Goal: Transaction & Acquisition: Subscribe to service/newsletter

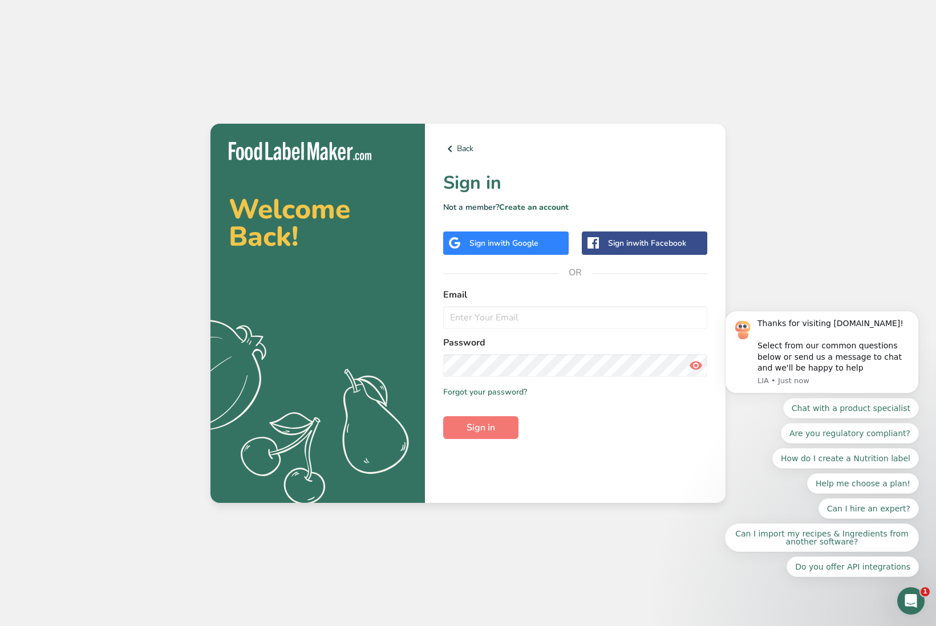
click at [483, 291] on label "Email" at bounding box center [575, 295] width 264 height 14
click at [476, 318] on input "email" at bounding box center [575, 317] width 264 height 23
type input "[EMAIL_ADDRESS][DOMAIN_NAME]"
click at [497, 432] on button "Sign in" at bounding box center [480, 427] width 75 height 23
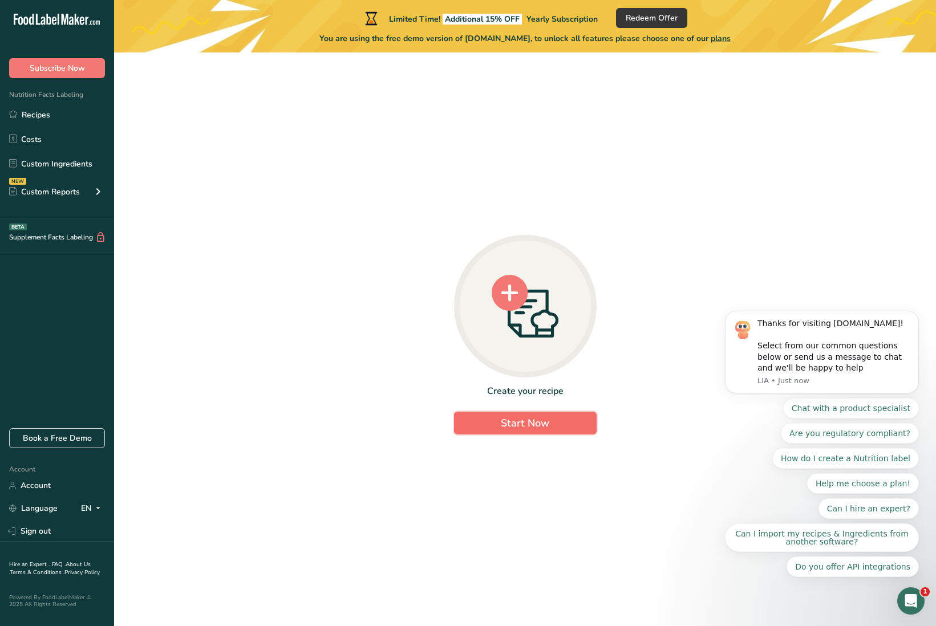
click at [543, 424] on span "Start Now" at bounding box center [525, 423] width 48 height 14
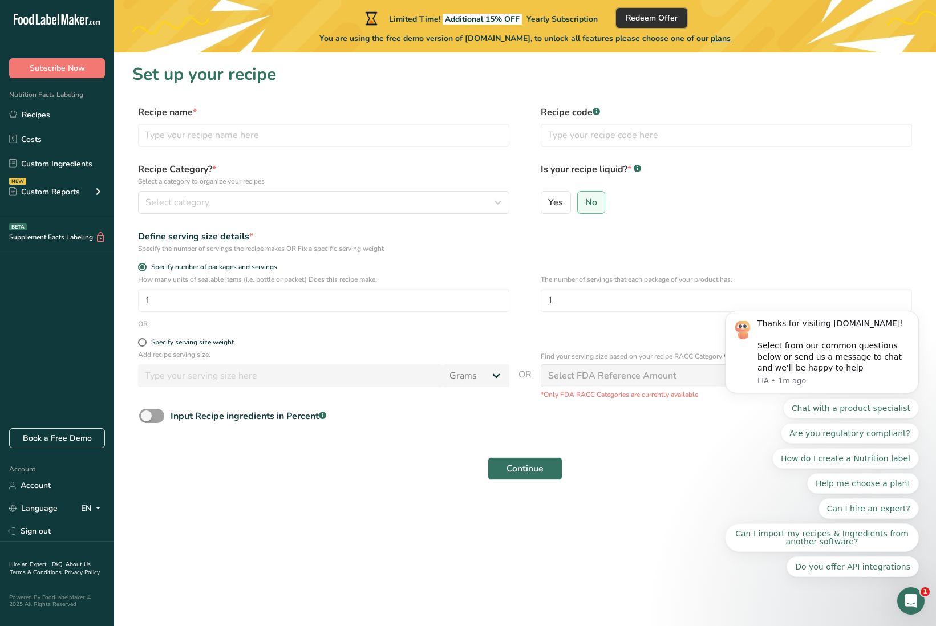
click at [644, 17] on span "Redeem Offer" at bounding box center [651, 18] width 52 height 12
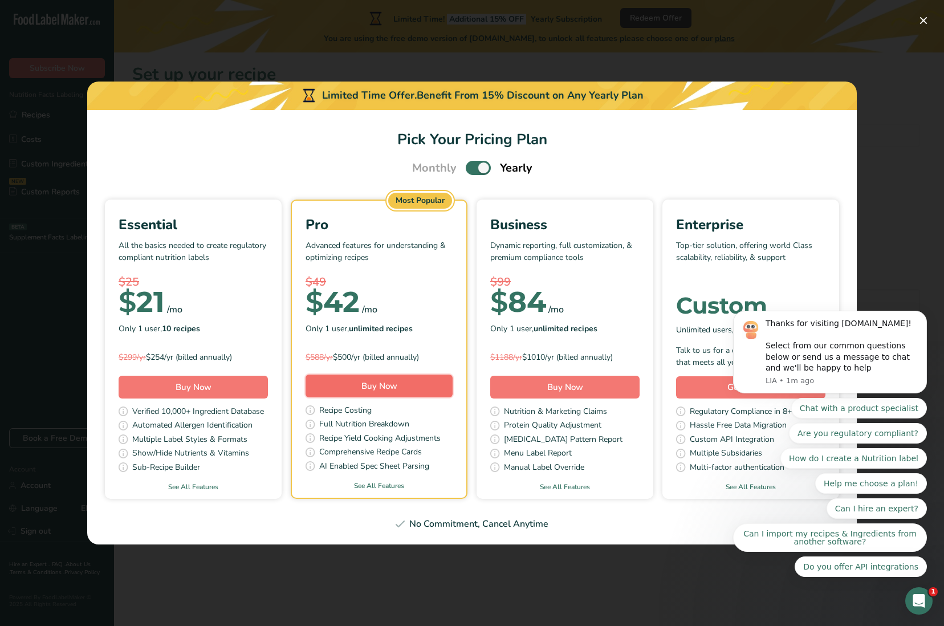
click at [408, 383] on button "Buy Now" at bounding box center [379, 386] width 147 height 23
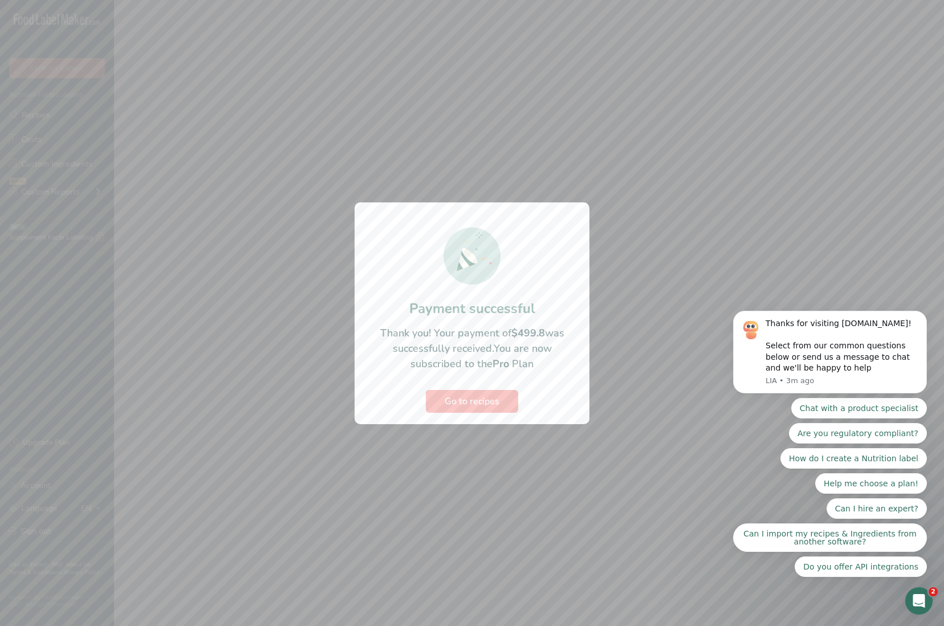
click at [689, 270] on div at bounding box center [472, 313] width 944 height 626
click at [922, 598] on icon "Open Intercom Messenger" at bounding box center [917, 599] width 19 height 19
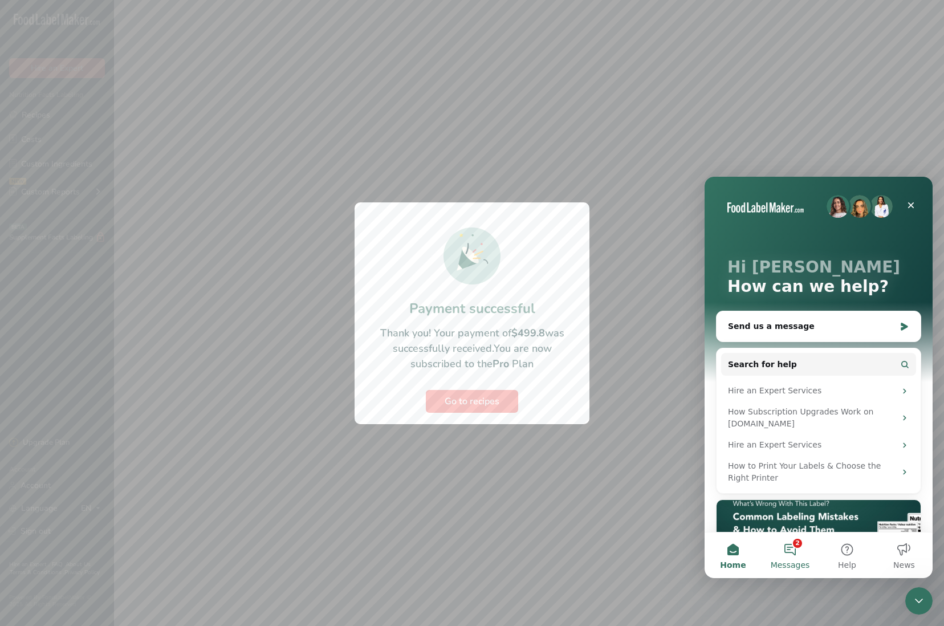
click at [796, 550] on button "2 Messages" at bounding box center [790, 555] width 57 height 46
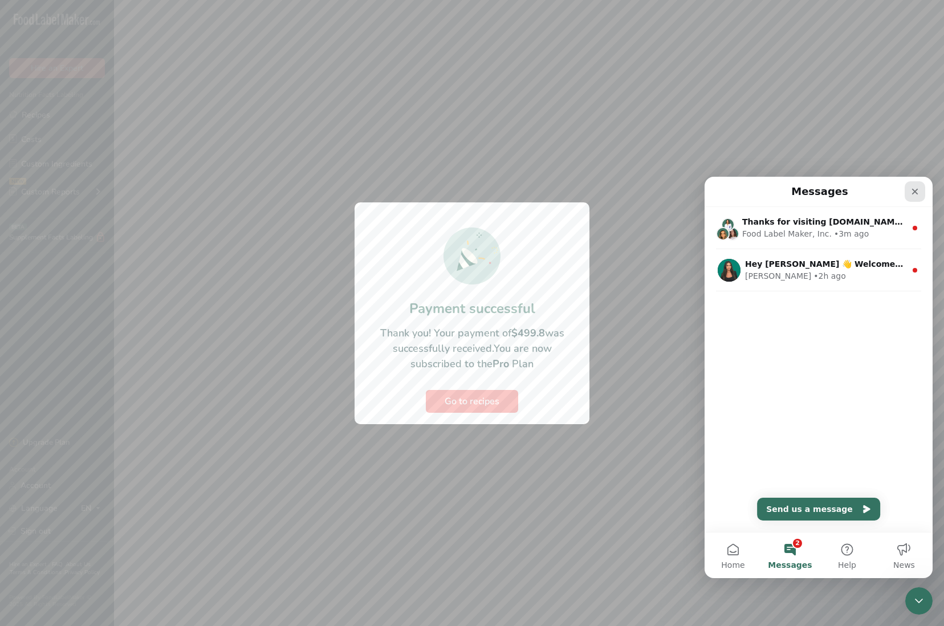
click at [916, 192] on icon "Close" at bounding box center [915, 192] width 6 height 6
